Goal: Information Seeking & Learning: Learn about a topic

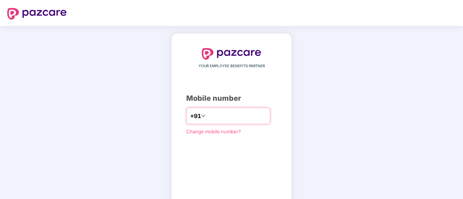
scroll to position [40, 0]
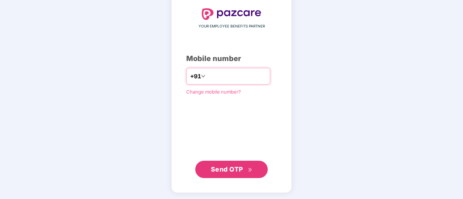
type input "**********"
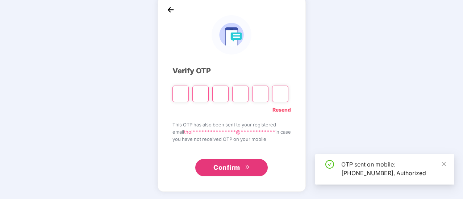
scroll to position [36, 0]
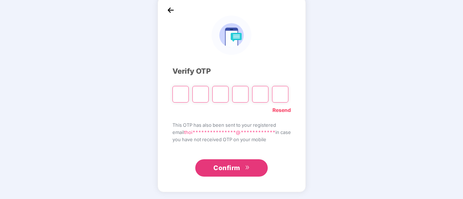
type input "*"
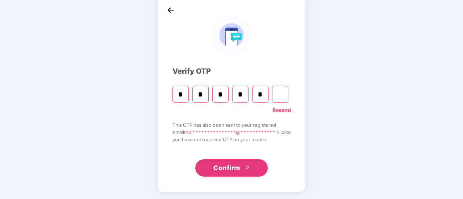
type input "*"
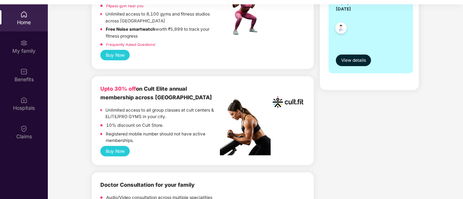
scroll to position [240, 0]
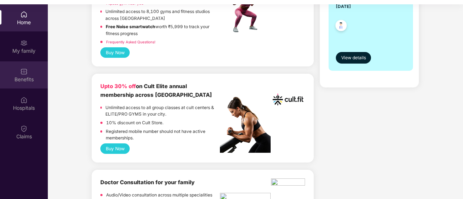
click at [21, 78] on div "Benefits" at bounding box center [24, 79] width 48 height 7
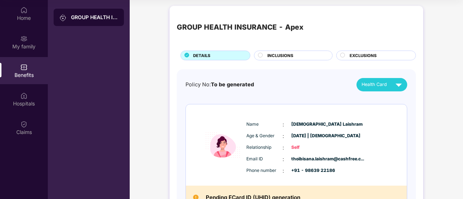
scroll to position [1, 0]
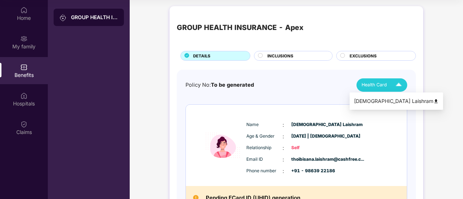
click at [390, 84] on div "Health Card" at bounding box center [382, 85] width 43 height 13
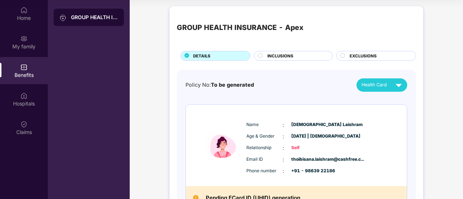
click at [287, 80] on div "Policy No: To be generated Health Card" at bounding box center [296, 85] width 222 height 13
click at [271, 53] on span "INCLUSIONS" at bounding box center [280, 56] width 26 height 7
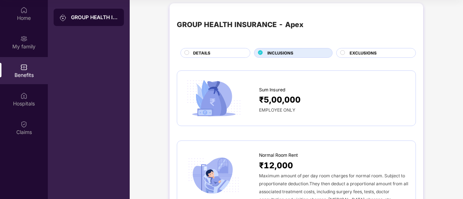
scroll to position [4, 0]
click at [359, 50] on span "EXCLUSIONS" at bounding box center [362, 53] width 27 height 7
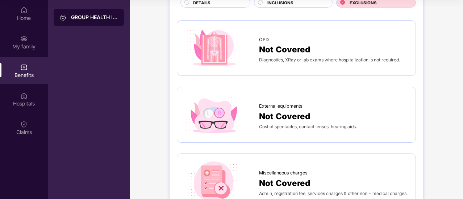
scroll to position [0, 0]
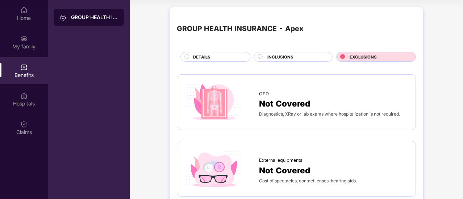
click at [292, 59] on span "INCLUSIONS" at bounding box center [280, 57] width 26 height 7
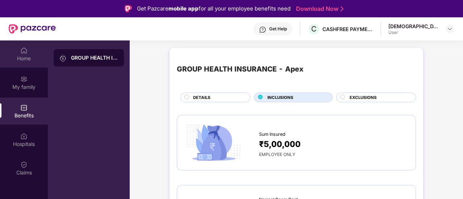
click at [20, 58] on div "Home" at bounding box center [24, 58] width 48 height 7
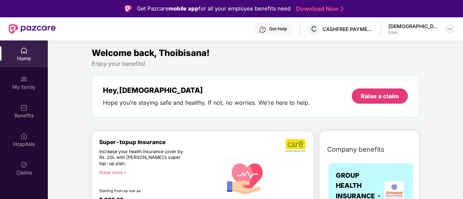
click at [449, 28] on img at bounding box center [450, 29] width 6 height 6
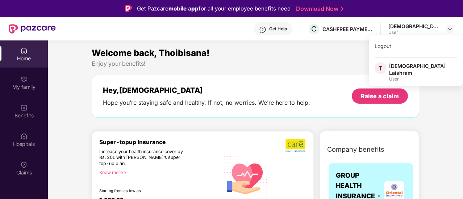
click at [390, 76] on div "User" at bounding box center [423, 79] width 68 height 6
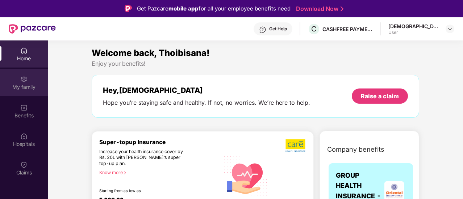
click at [28, 90] on div "My family" at bounding box center [24, 87] width 48 height 7
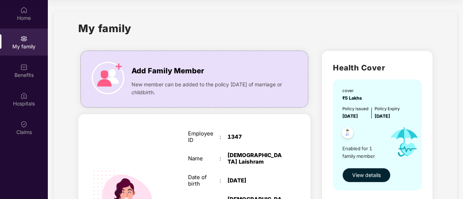
click at [368, 178] on span "View details" at bounding box center [366, 176] width 29 height 8
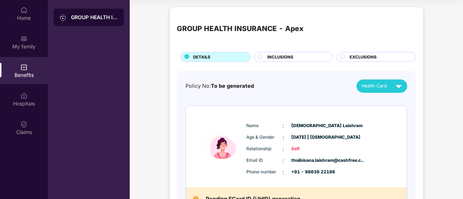
click at [280, 56] on span "INCLUSIONS" at bounding box center [280, 57] width 26 height 7
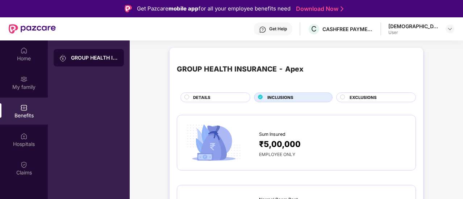
click at [366, 95] on span "EXCLUSIONS" at bounding box center [362, 97] width 27 height 7
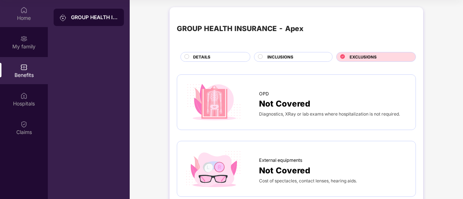
click at [14, 16] on div "Home" at bounding box center [24, 17] width 48 height 7
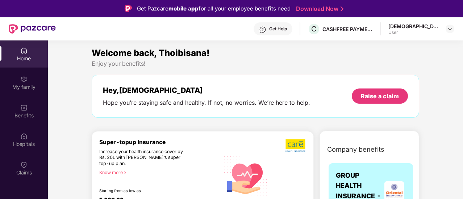
click at [281, 25] on div "Get Help" at bounding box center [272, 28] width 39 height 13
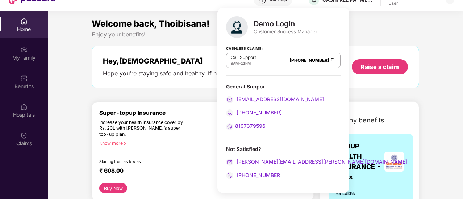
scroll to position [30, 0]
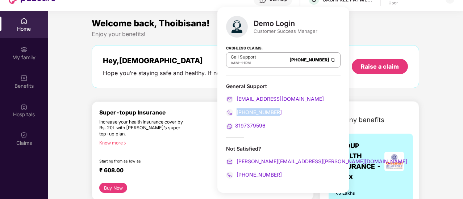
drag, startPoint x: 281, startPoint y: 109, endPoint x: 237, endPoint y: 109, distance: 44.5
click at [237, 109] on div "[PHONE_NUMBER]" at bounding box center [283, 113] width 114 height 8
copy span "[PHONE_NUMBER]"
click at [330, 59] on img at bounding box center [333, 60] width 6 height 6
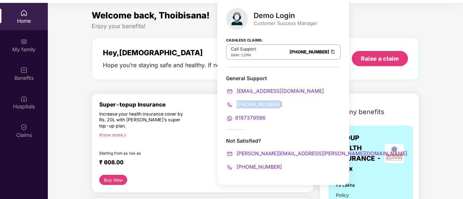
scroll to position [41, 0]
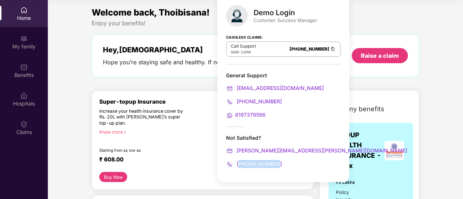
drag, startPoint x: 280, startPoint y: 165, endPoint x: 238, endPoint y: 165, distance: 41.6
click at [238, 165] on div "[PHONE_NUMBER]" at bounding box center [283, 164] width 114 height 8
copy span "918910286300"
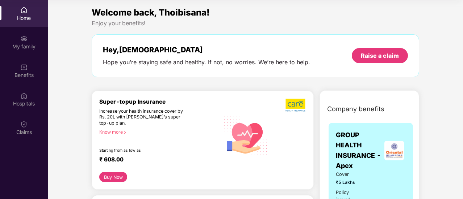
click at [361, 25] on div "Enjoy your benefits!" at bounding box center [255, 24] width 327 height 8
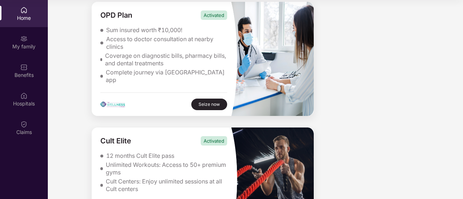
scroll to position [2084, 0]
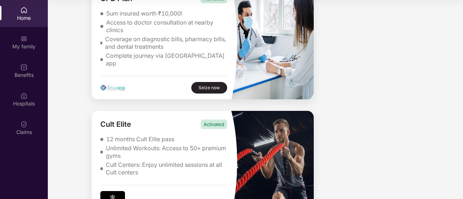
click at [174, 161] on div "Cult Centers: Enjoy unlimited sessions at all Cult centers" at bounding box center [167, 168] width 122 height 15
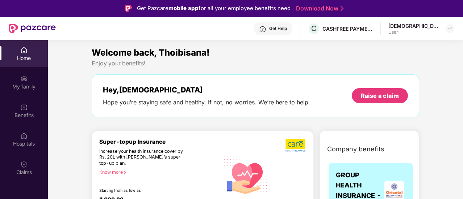
scroll to position [0, 0]
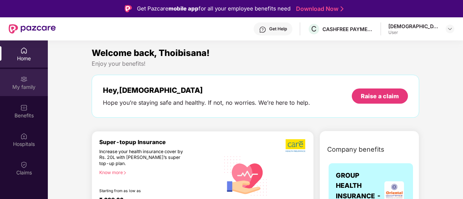
click at [24, 81] on img at bounding box center [23, 79] width 7 height 7
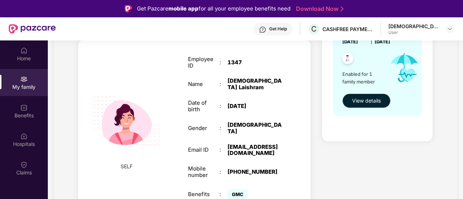
scroll to position [41, 0]
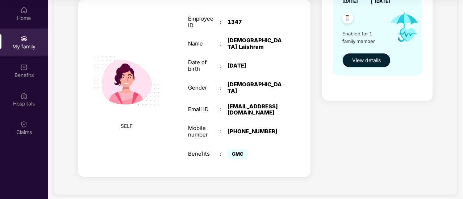
click at [359, 63] on span "View details" at bounding box center [366, 60] width 29 height 8
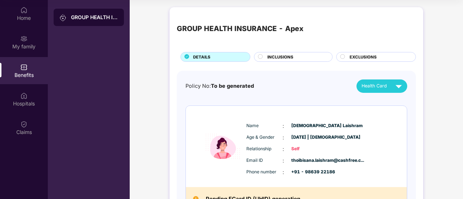
click at [284, 56] on span "INCLUSIONS" at bounding box center [280, 57] width 26 height 7
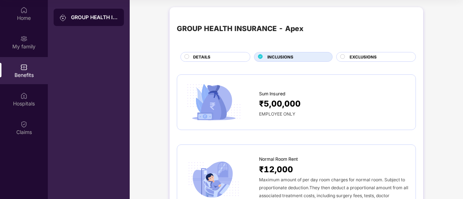
click at [366, 58] on span "EXCLUSIONS" at bounding box center [362, 57] width 27 height 7
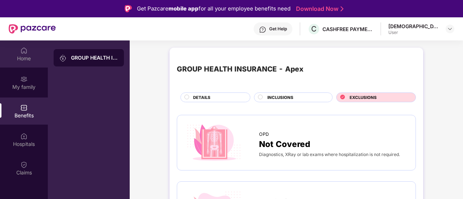
click at [12, 50] on div "Home" at bounding box center [24, 54] width 48 height 27
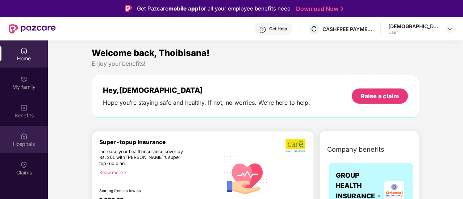
click at [29, 142] on div "Hospitals" at bounding box center [24, 144] width 48 height 7
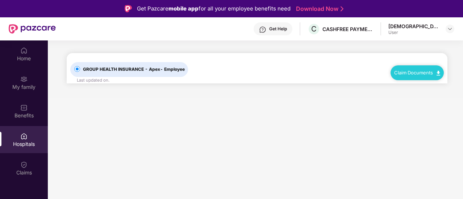
click at [29, 154] on div "Home My family Benefits Hospitals Claims" at bounding box center [24, 112] width 48 height 143
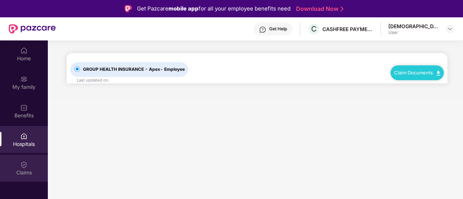
click at [24, 168] on img at bounding box center [23, 164] width 7 height 7
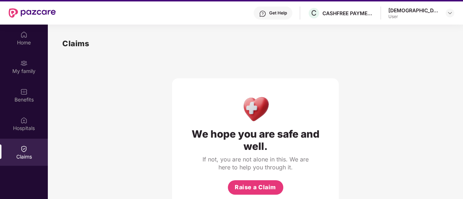
scroll to position [41, 0]
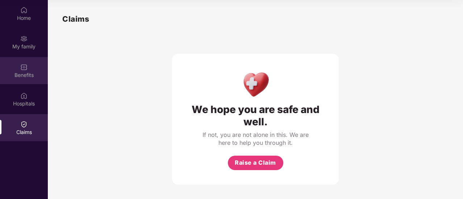
click at [23, 75] on div "Benefits" at bounding box center [24, 75] width 48 height 7
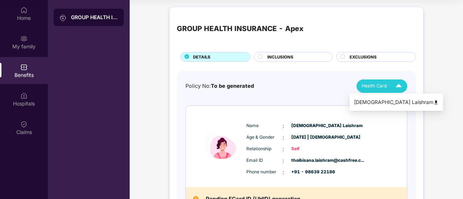
click at [374, 83] on span "Health Card" at bounding box center [373, 86] width 25 height 7
click at [303, 78] on div "Policy No: To be generated Health Card Name : [PERSON_NAME] Age & Gender : [DAT…" at bounding box center [296, 153] width 239 height 164
